Goal: Information Seeking & Learning: Find specific fact

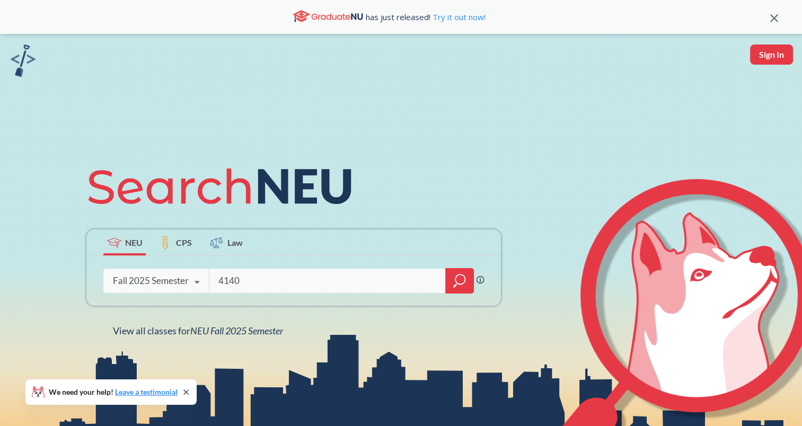
type input "4140"
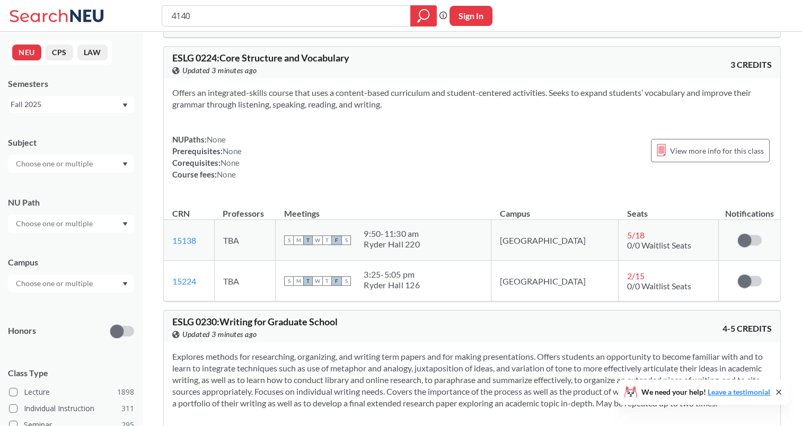
scroll to position [1297, 0]
click at [228, 20] on input "4140" at bounding box center [286, 16] width 233 height 18
type input "CS 4140"
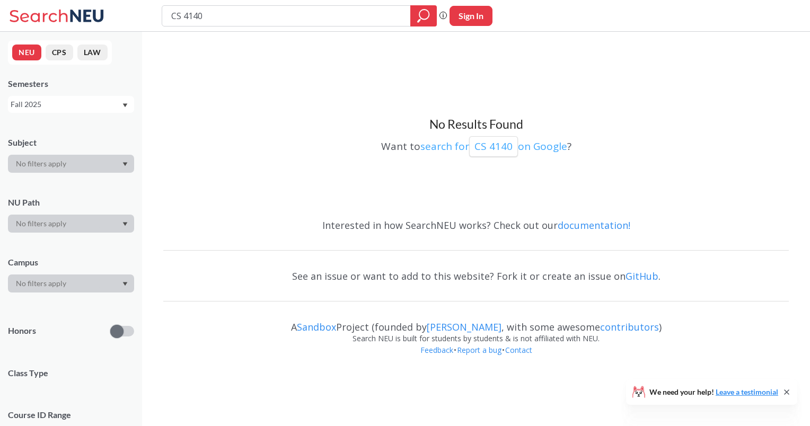
click at [485, 148] on p "CS 4140" at bounding box center [493, 146] width 38 height 14
